Goal: Information Seeking & Learning: Learn about a topic

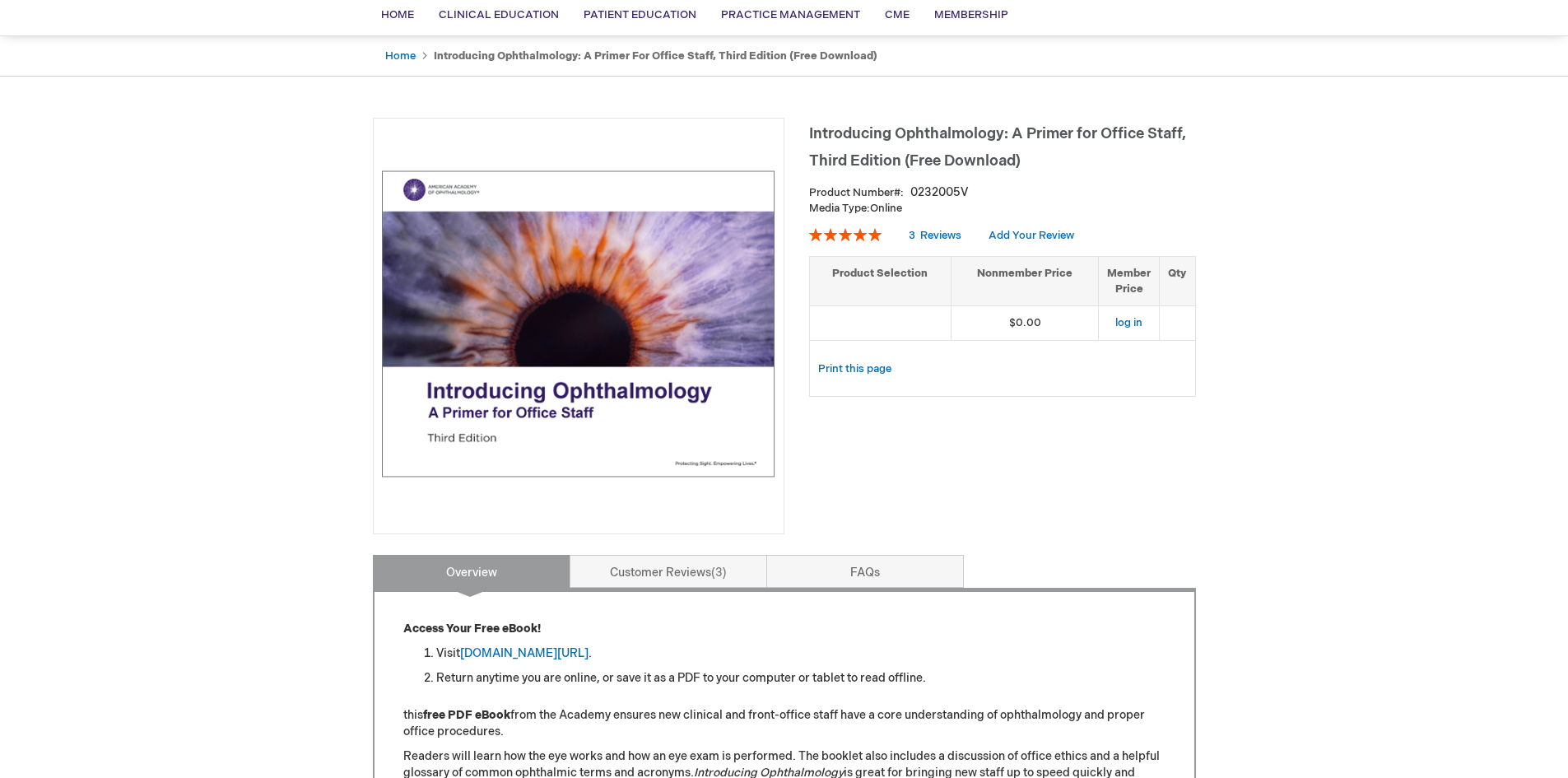
scroll to position [164, 0]
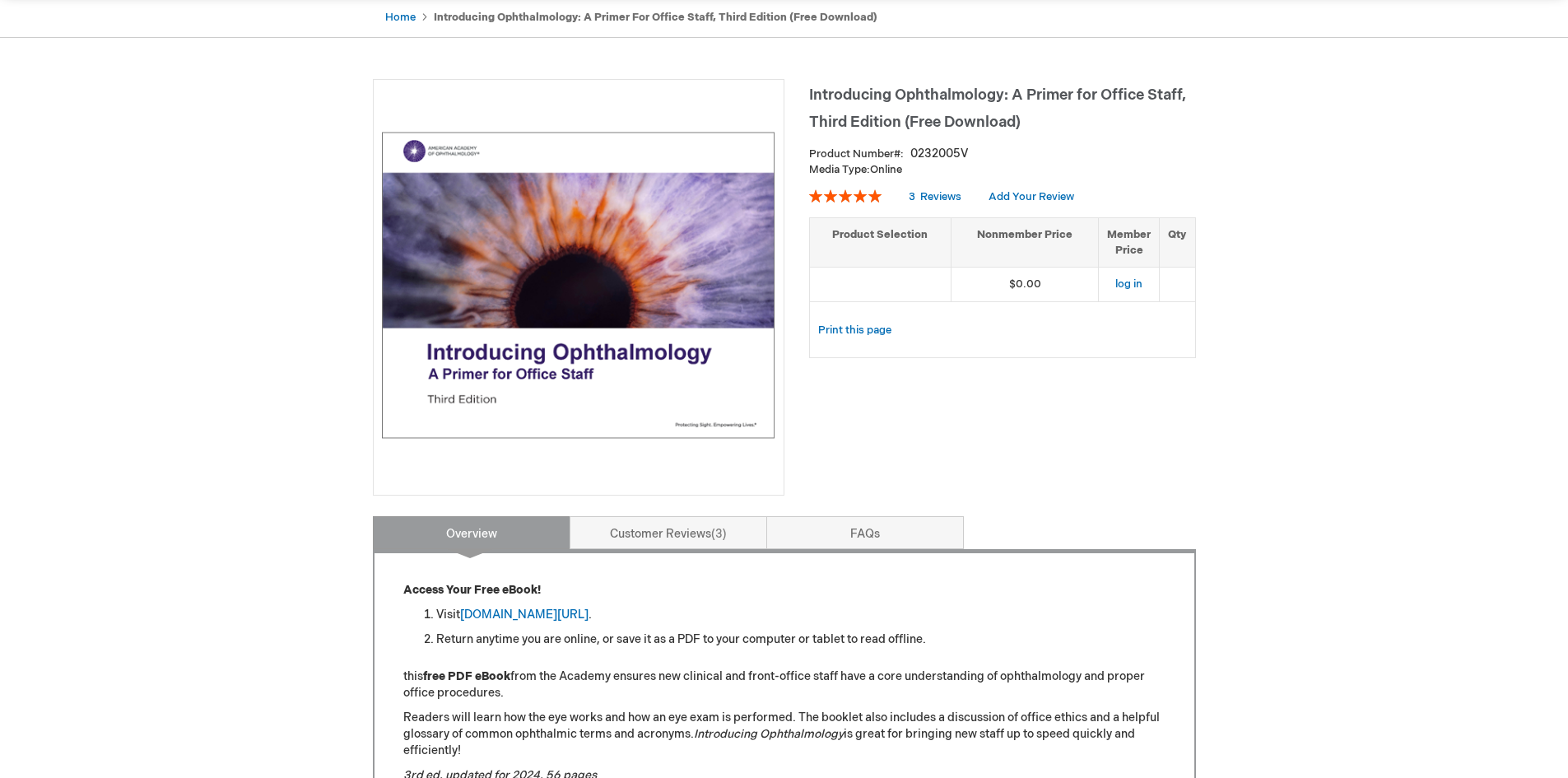
click at [603, 267] on img at bounding box center [579, 285] width 394 height 393
click at [652, 380] on img at bounding box center [579, 285] width 394 height 393
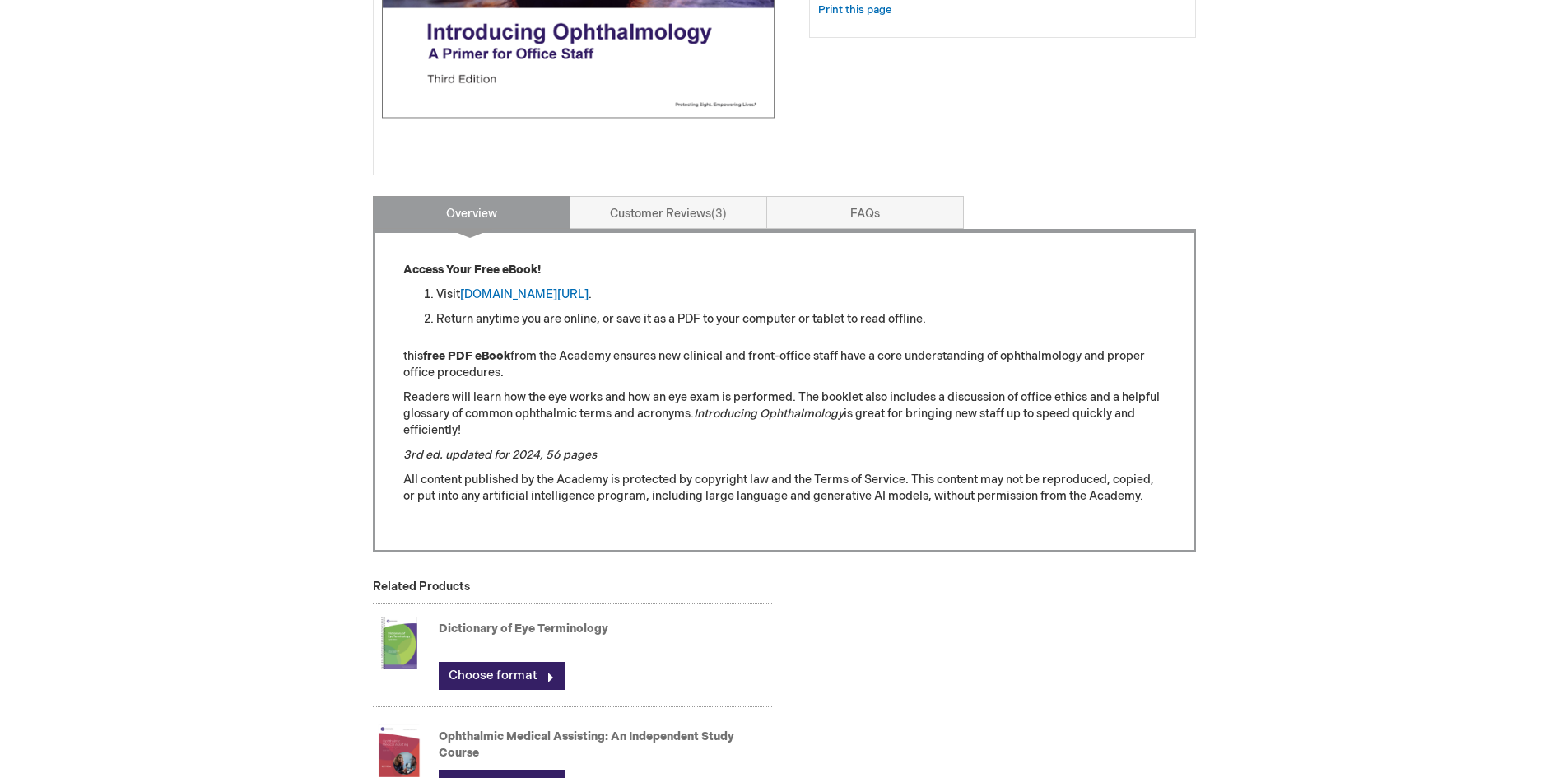
scroll to position [493, 0]
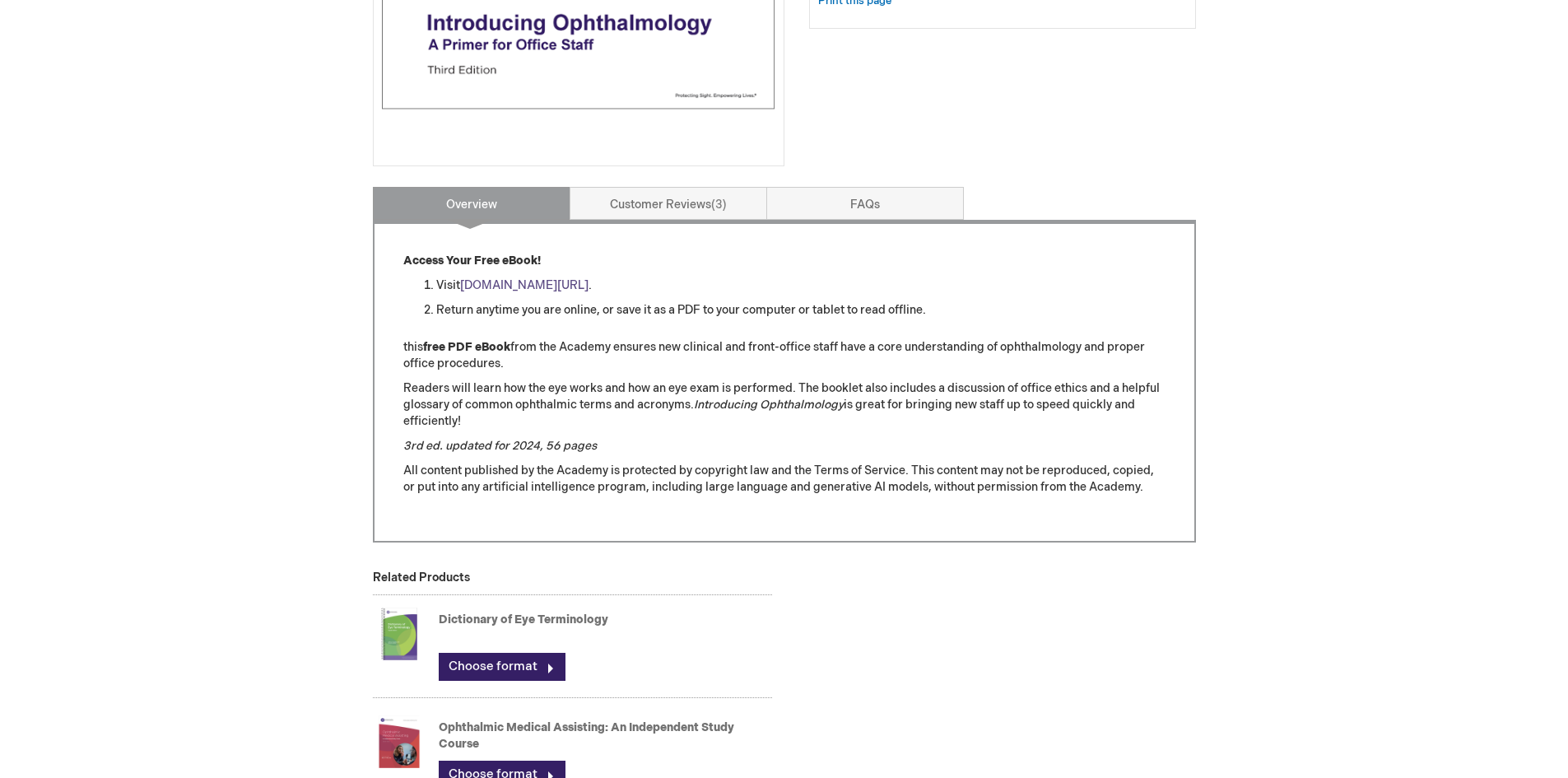
click at [509, 283] on link "aao.org/introducing_ophthalmology" at bounding box center [524, 285] width 128 height 14
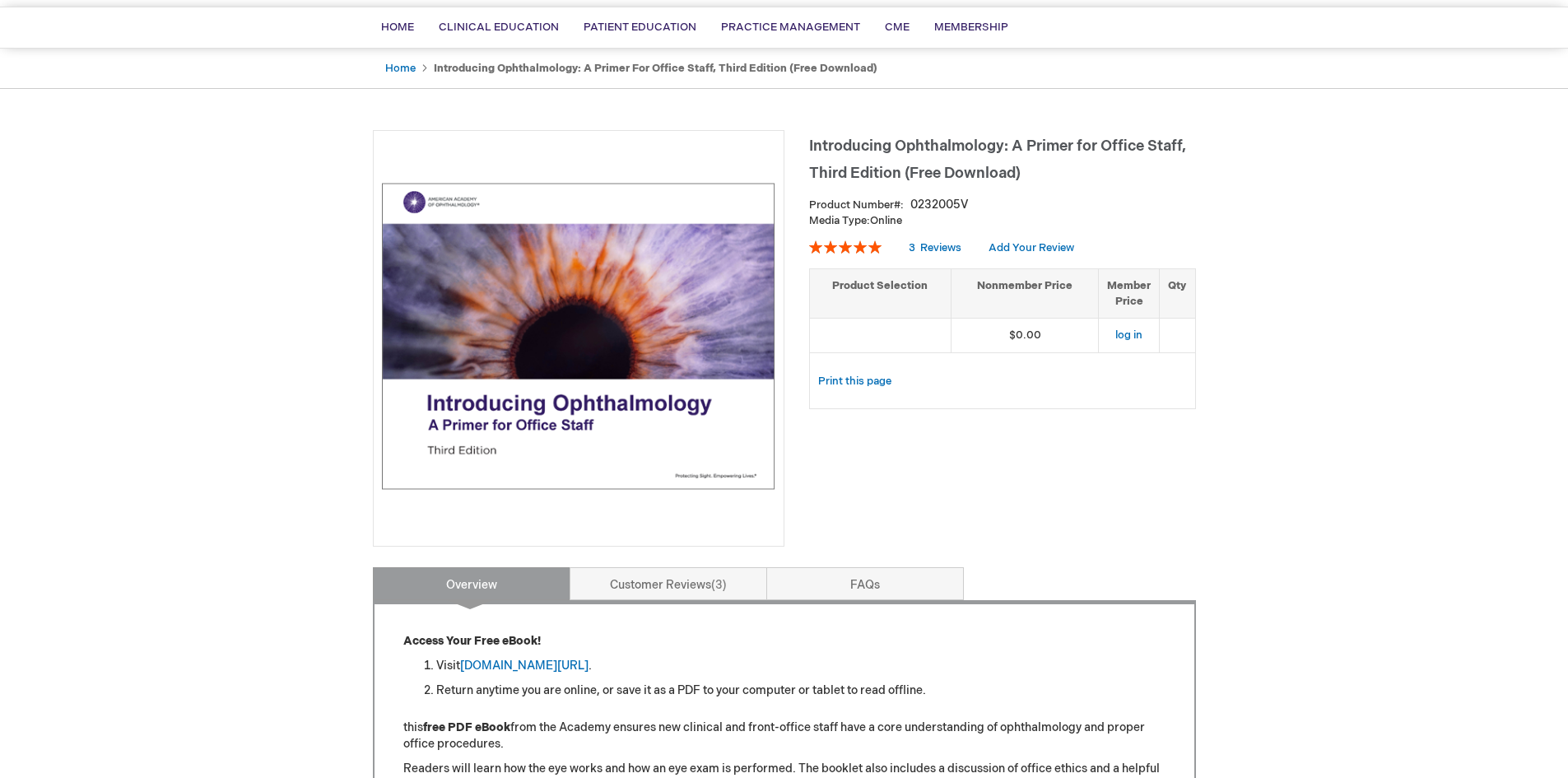
scroll to position [83, 0]
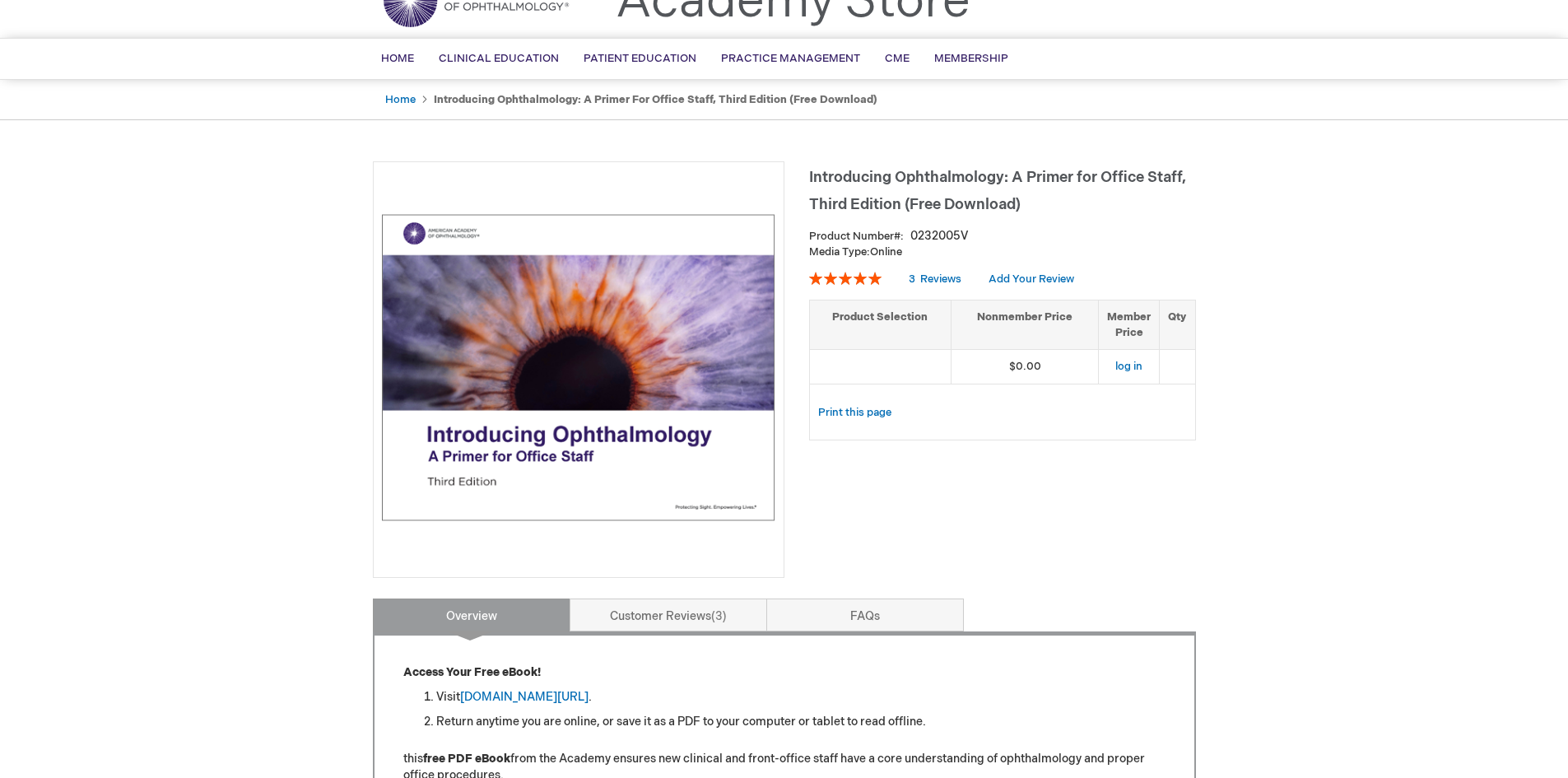
click at [668, 454] on img at bounding box center [579, 367] width 394 height 393
click at [552, 696] on link "[DOMAIN_NAME][URL]" at bounding box center [524, 696] width 128 height 14
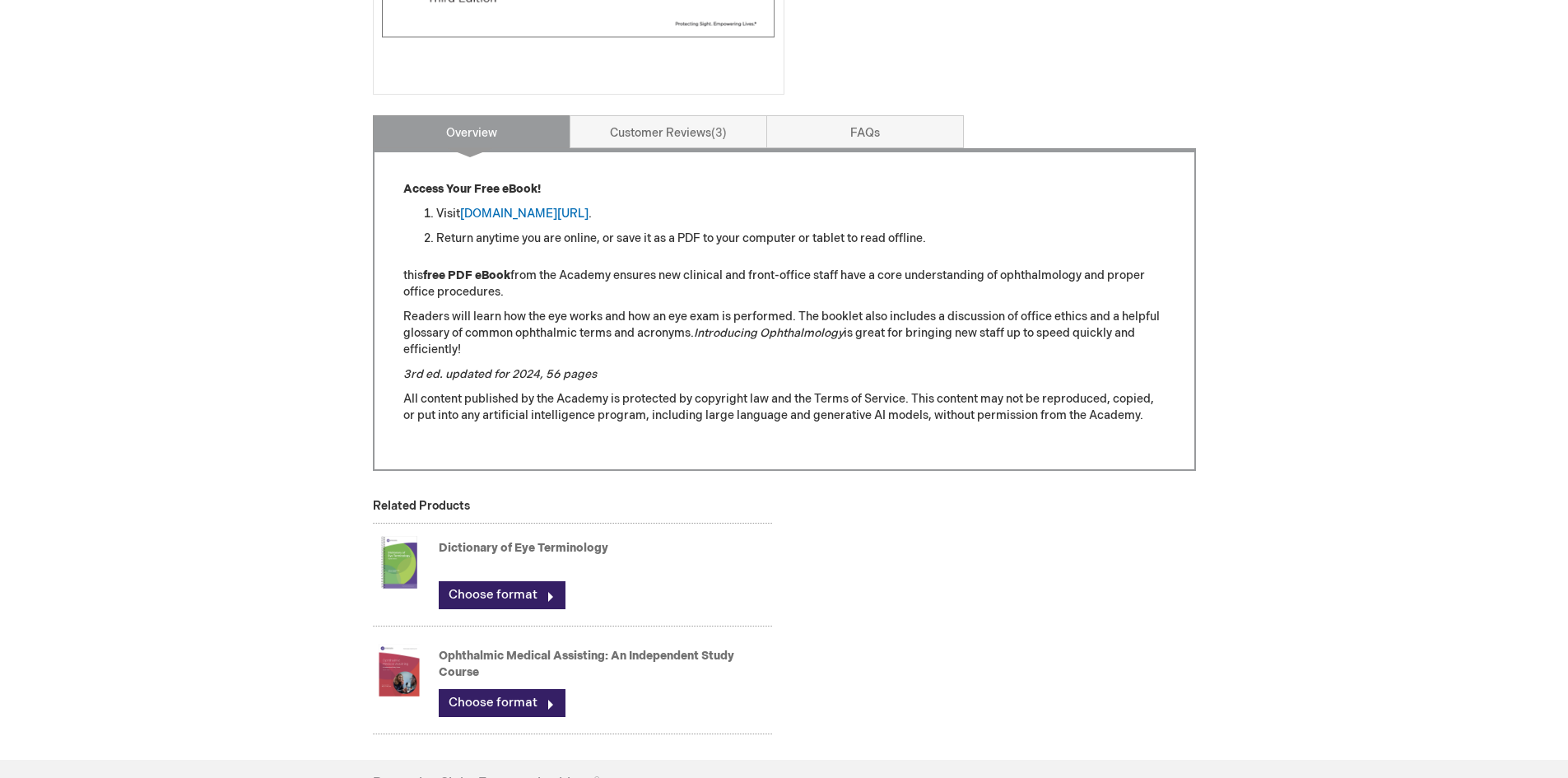
scroll to position [808, 0]
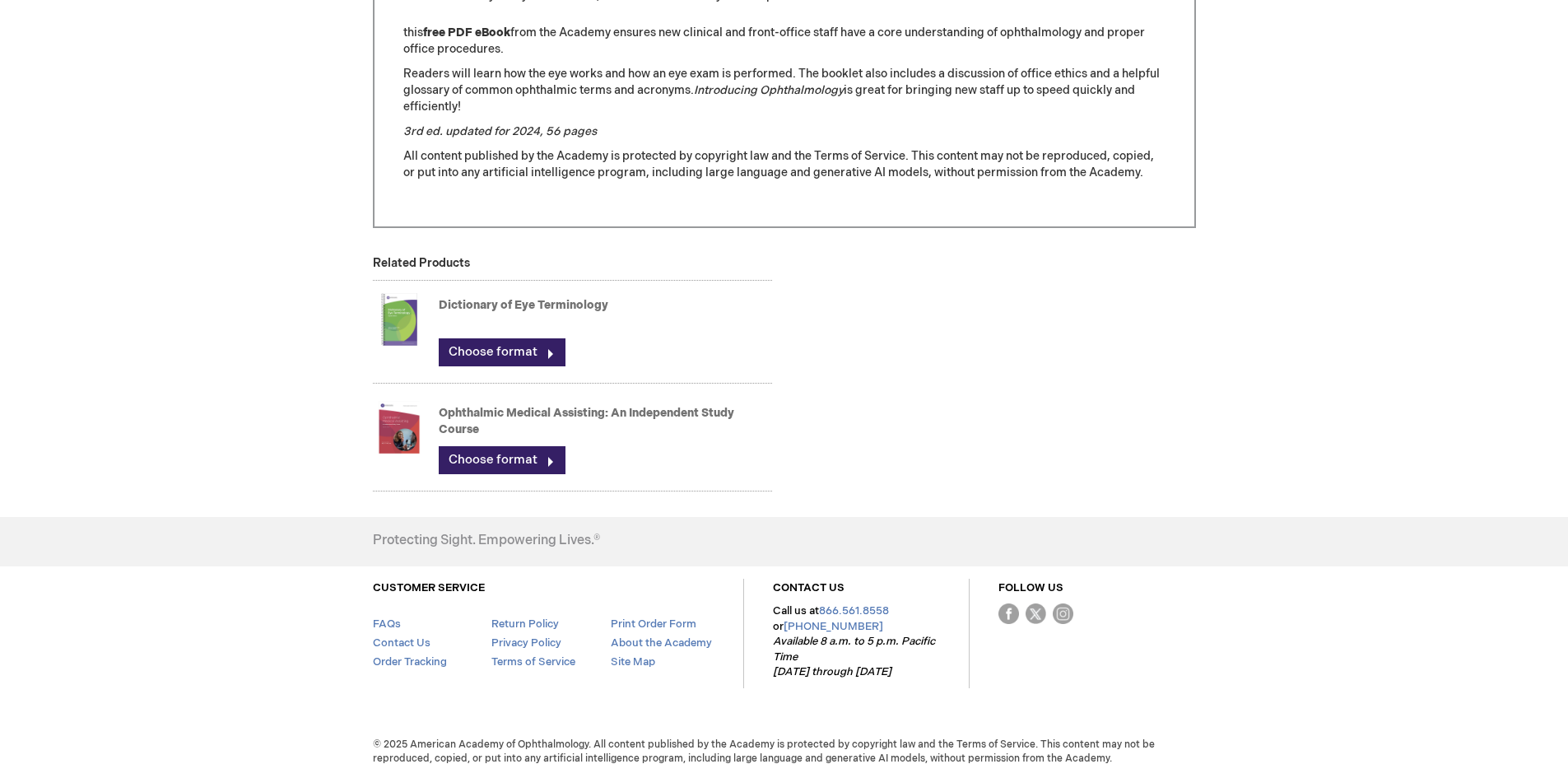
click at [565, 301] on link "Dictionary of Eye Terminology" at bounding box center [523, 305] width 170 height 14
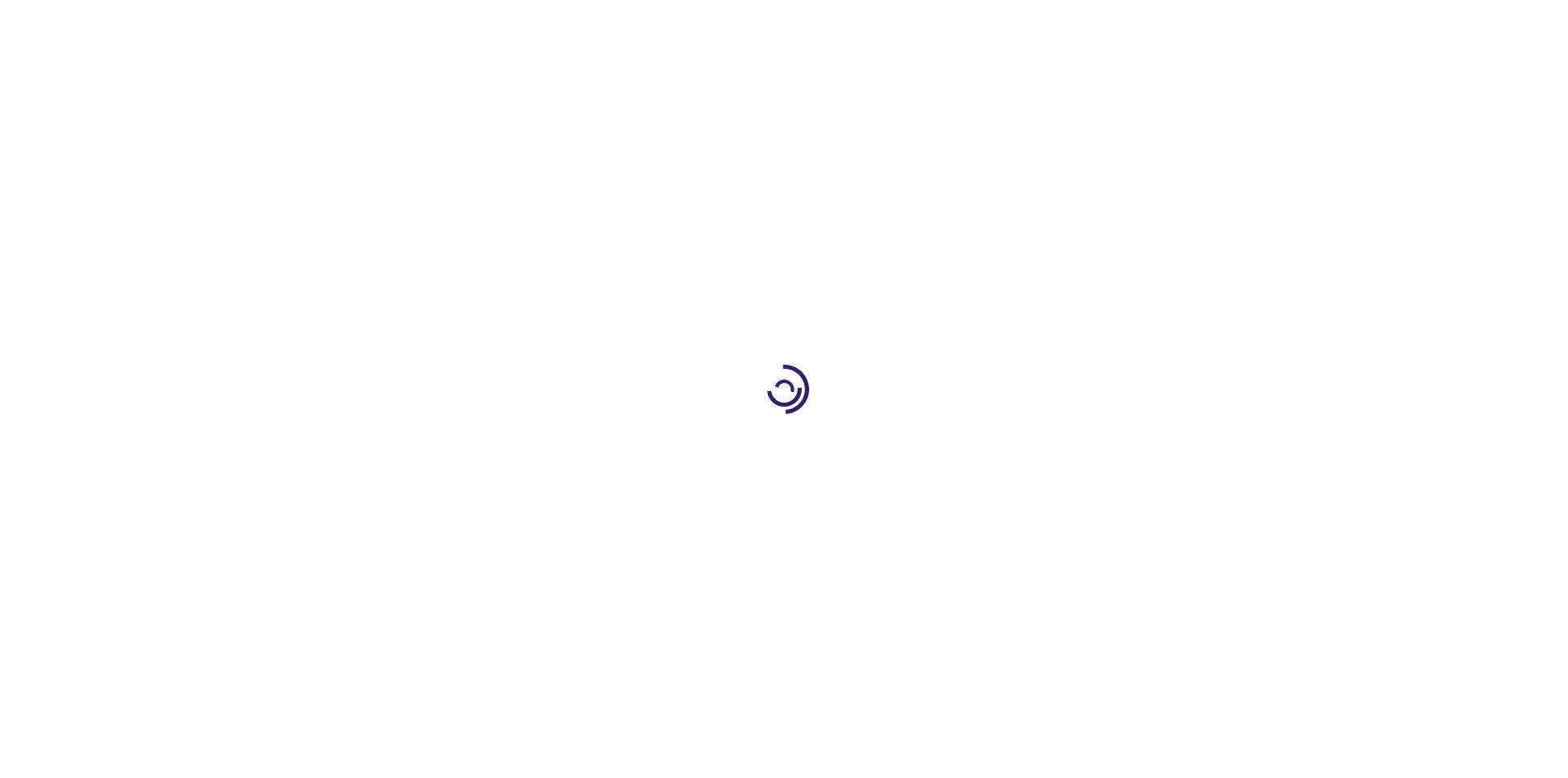
type input "0"
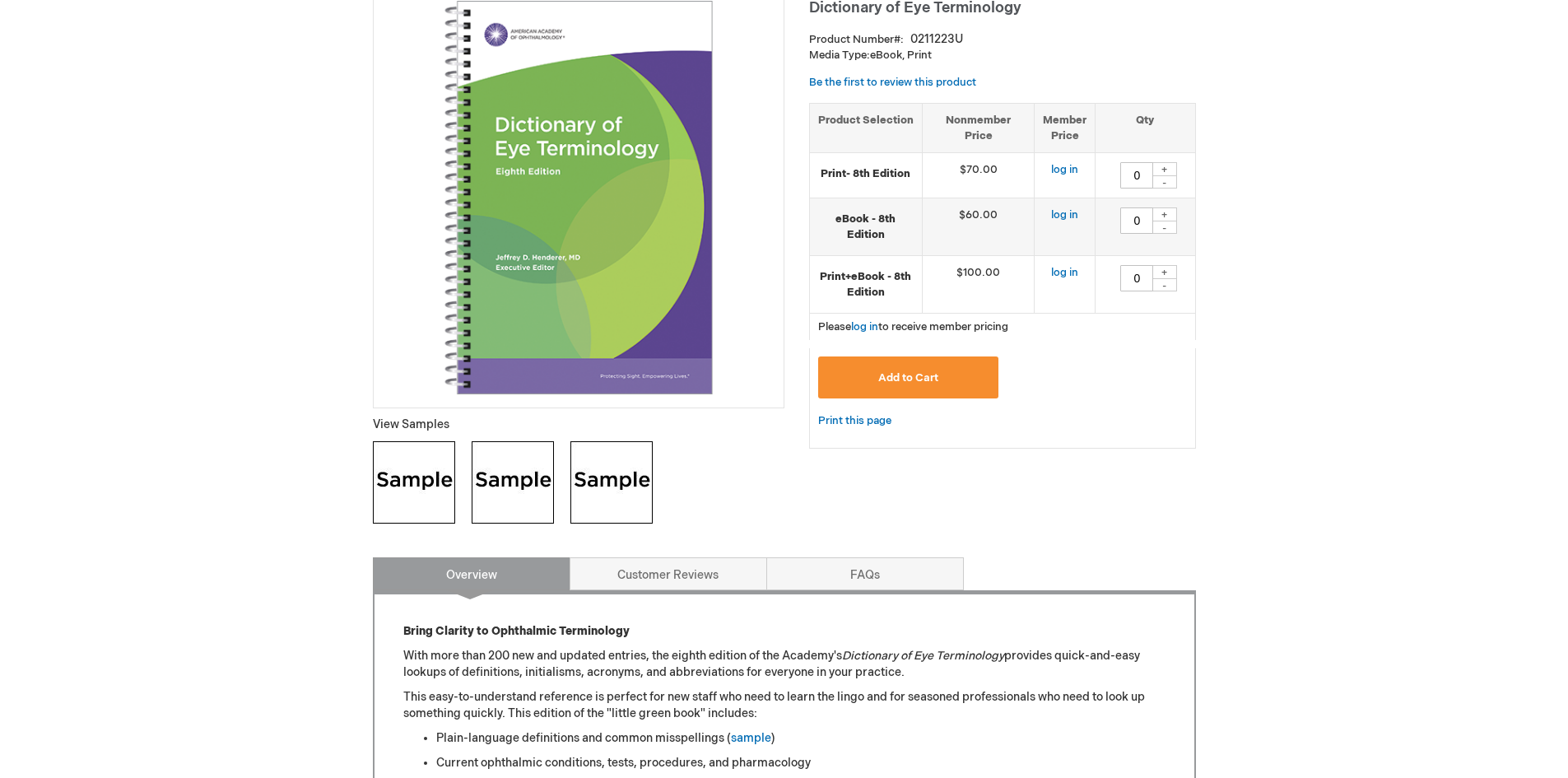
scroll to position [329, 0]
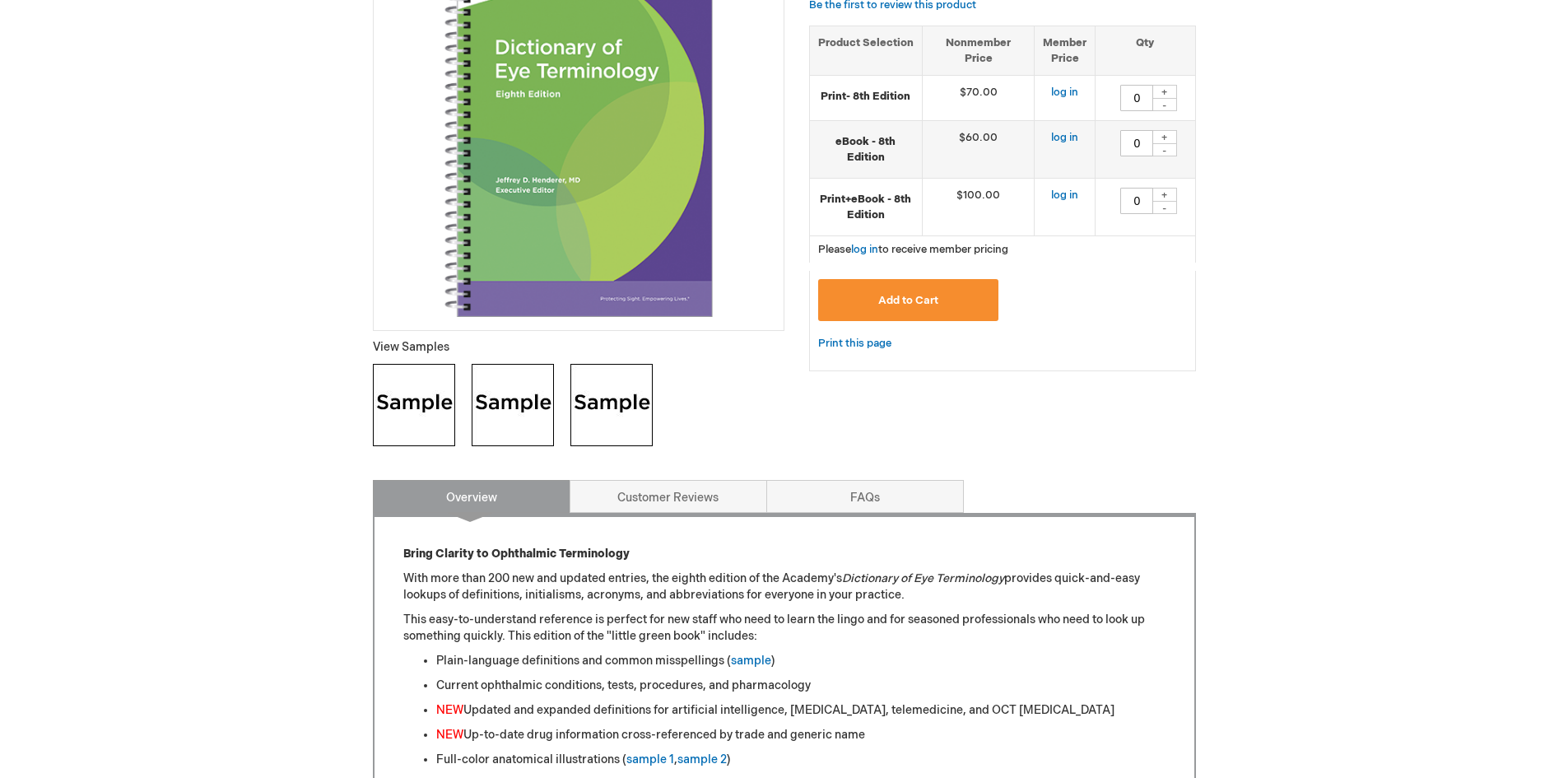
click at [414, 398] on img at bounding box center [414, 405] width 83 height 83
click at [541, 390] on img at bounding box center [513, 405] width 83 height 83
click at [603, 412] on img at bounding box center [611, 405] width 83 height 83
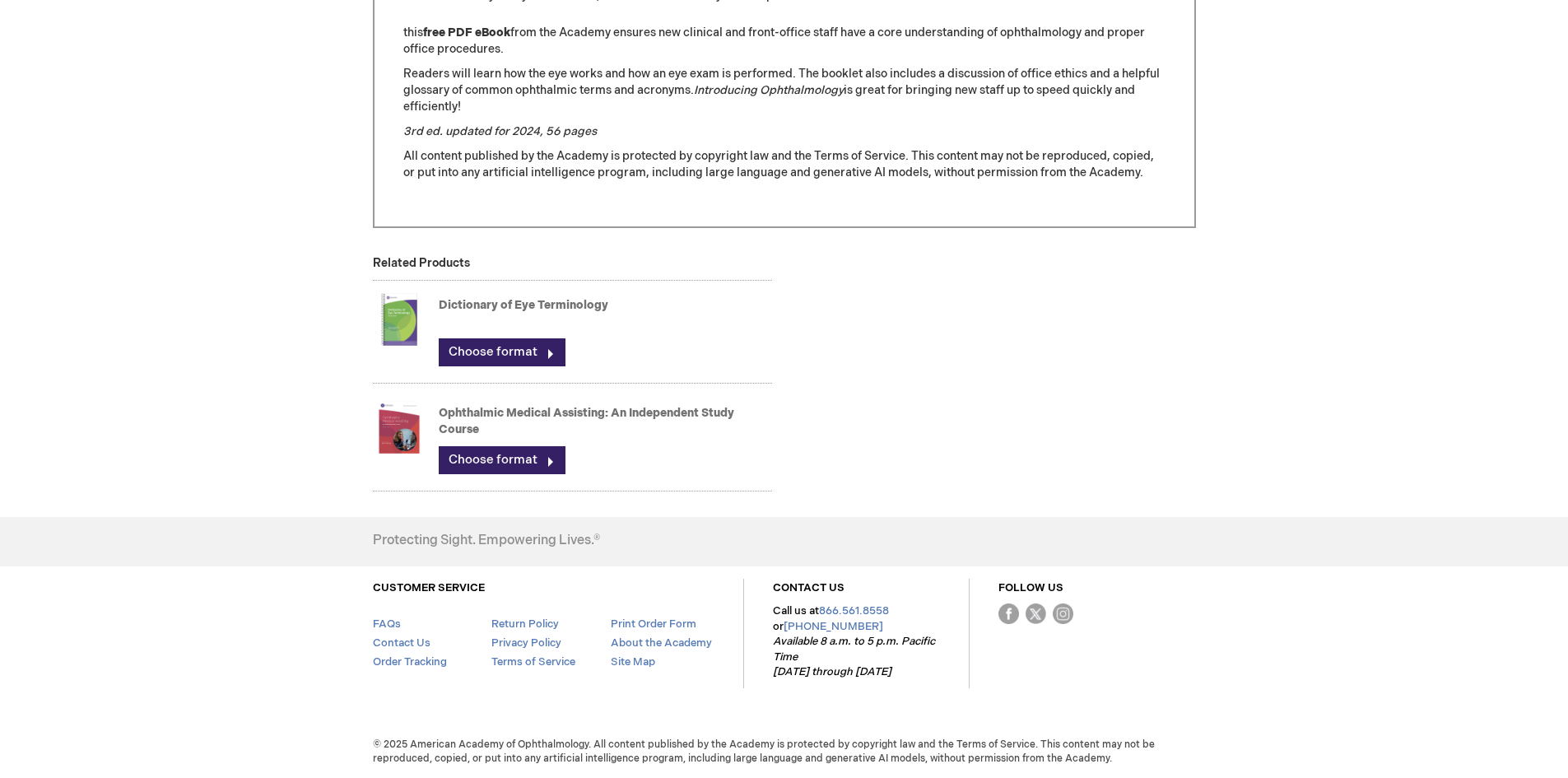
click at [391, 431] on img at bounding box center [399, 427] width 53 height 66
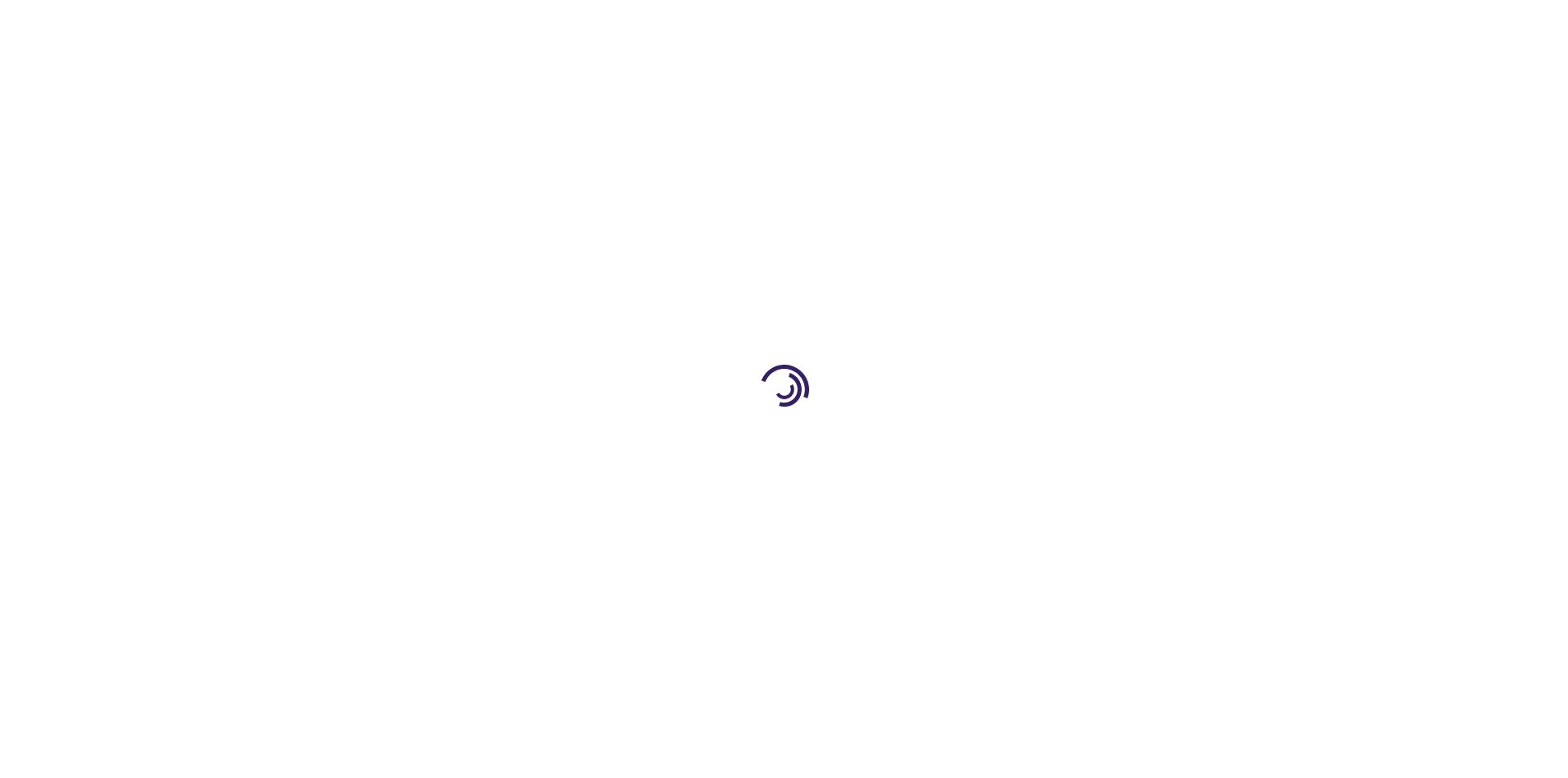
type input "0"
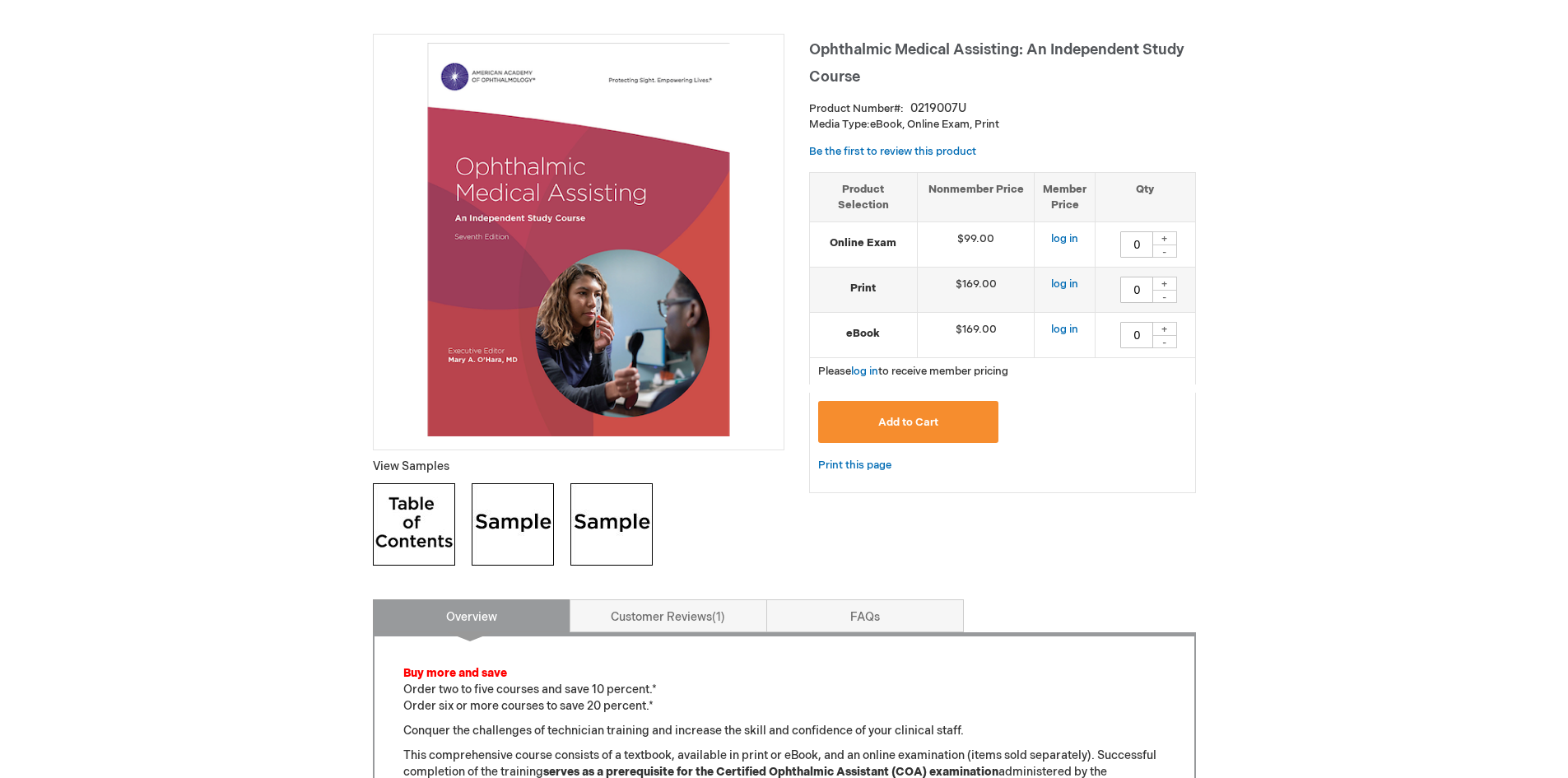
scroll to position [247, 0]
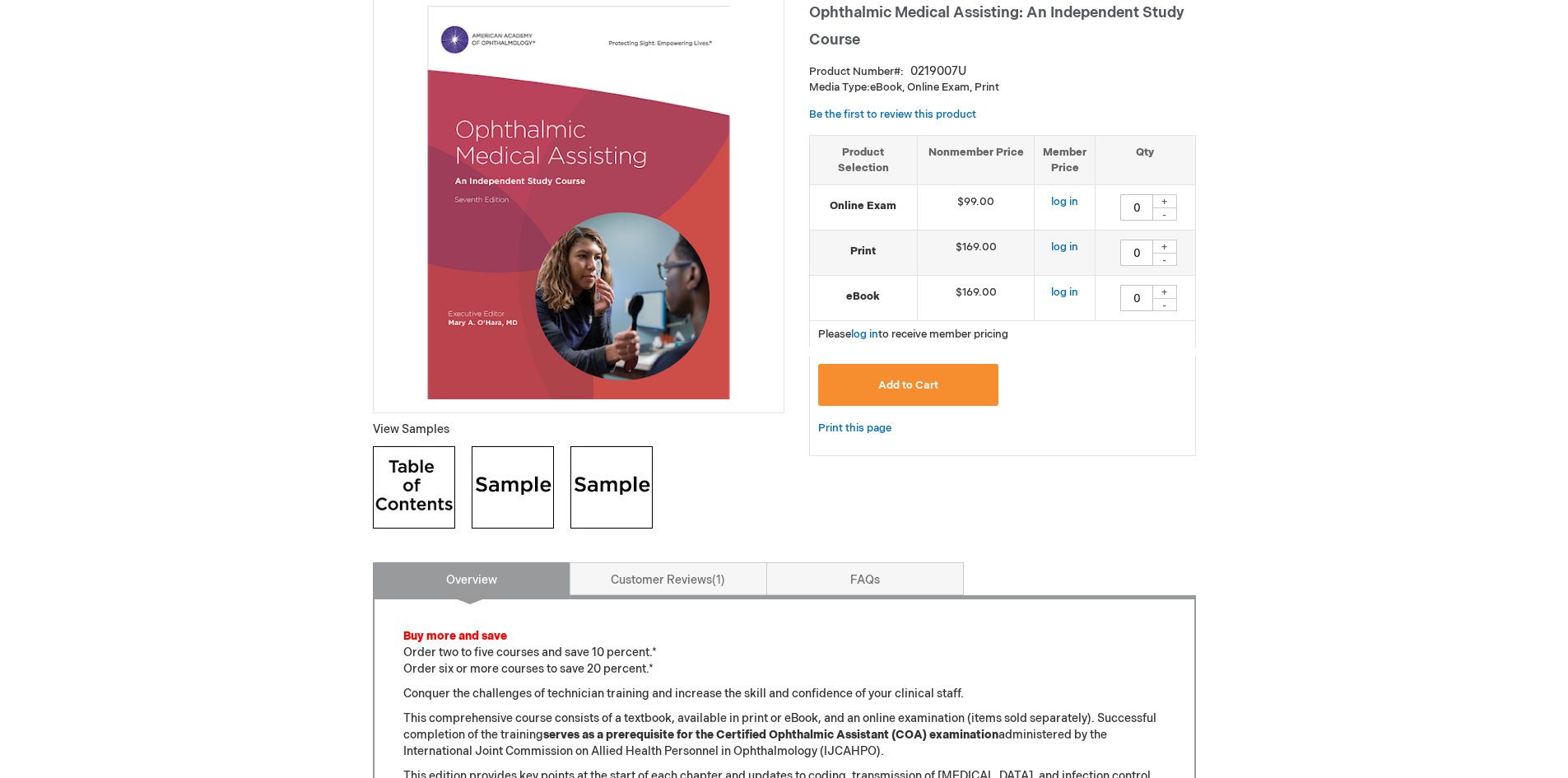
click at [440, 487] on img at bounding box center [414, 487] width 83 height 83
